Goal: Task Accomplishment & Management: Complete application form

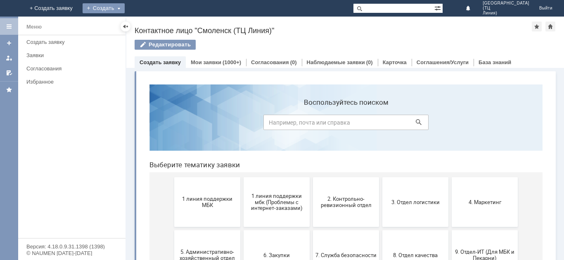
click at [125, 6] on div "Создать" at bounding box center [104, 8] width 42 height 10
click at [147, 21] on link "Заявка" at bounding box center [115, 25] width 63 height 10
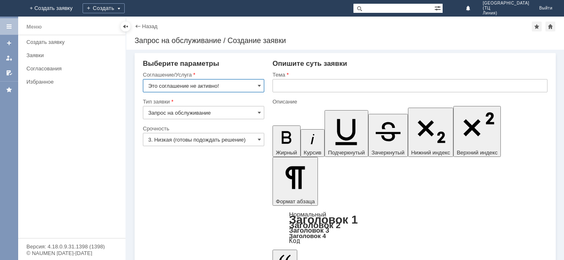
click at [209, 85] on input "Это соглашение не активно!" at bounding box center [203, 85] width 121 height 13
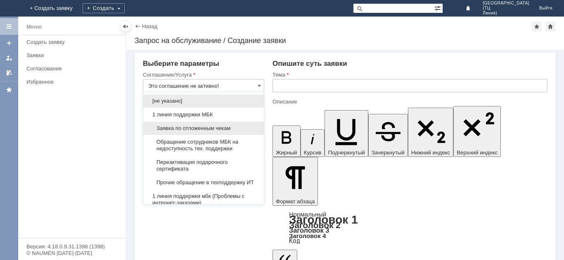
click at [196, 124] on div "Заявка по отложенным чекам" at bounding box center [203, 127] width 121 height 13
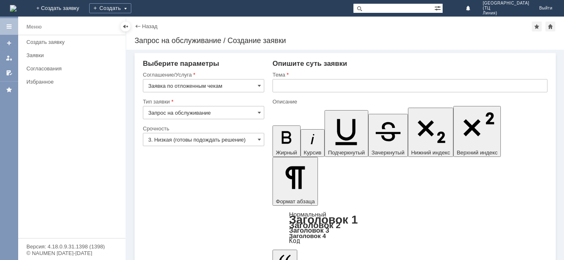
type input "Заявка по отложенным чекам"
click at [204, 112] on input "Запрос на обслуживание" at bounding box center [203, 112] width 121 height 13
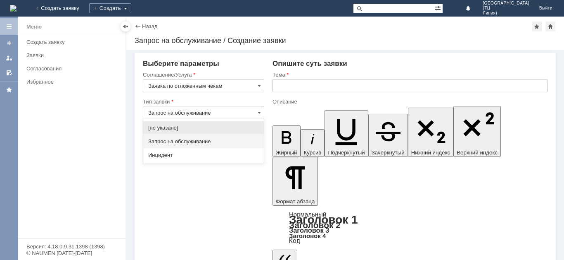
click at [186, 138] on span "Запрос на обслуживание" at bounding box center [203, 141] width 111 height 7
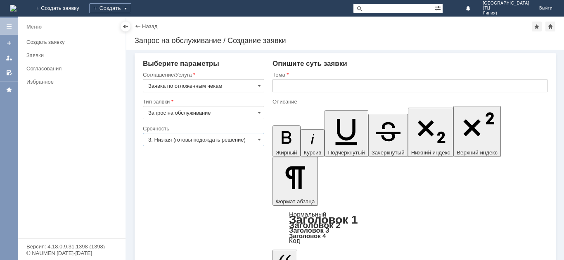
click at [180, 141] on input "3. Низкая (готовы подождать решение)" at bounding box center [203, 139] width 121 height 13
type input "Запрос на обслуживание"
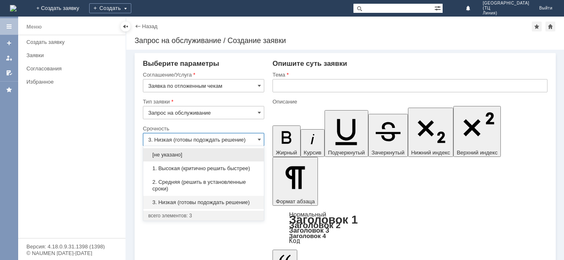
drag, startPoint x: 182, startPoint y: 189, endPoint x: 193, endPoint y: 178, distance: 15.2
click at [182, 188] on span "2. Средняя (решить в установленные сроки)" at bounding box center [203, 185] width 111 height 13
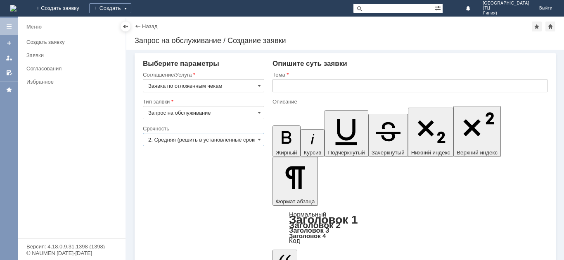
type input "2. Средняя (решить в установленные сроки)"
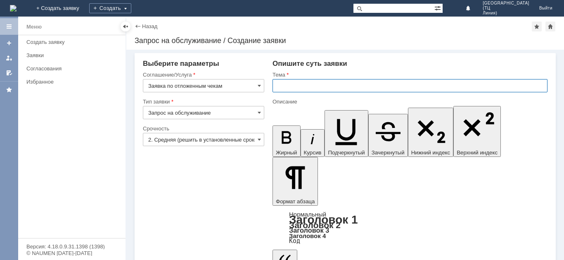
click at [282, 88] on input "text" at bounding box center [410, 85] width 275 height 13
type input "Отложеные чеки"
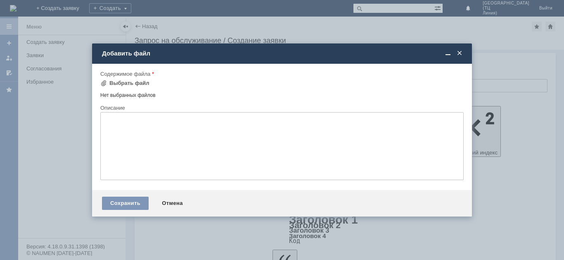
click at [147, 85] on td "Выбрать файл" at bounding box center [127, 83] width 55 height 11
click at [146, 85] on td "Выбрать файл" at bounding box center [127, 83] width 55 height 11
click at [144, 82] on div "Выбрать файл" at bounding box center [130, 83] width 40 height 7
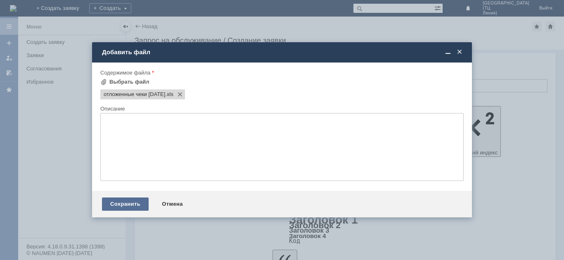
drag, startPoint x: 130, startPoint y: 205, endPoint x: 134, endPoint y: 218, distance: 14.4
click at [130, 204] on div "Сохранить" at bounding box center [125, 203] width 47 height 13
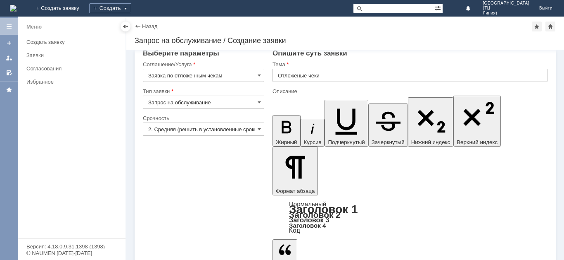
scroll to position [13, 0]
